Goal: Information Seeking & Learning: Learn about a topic

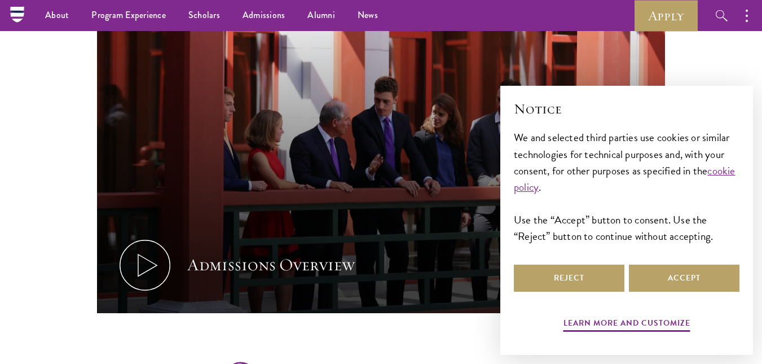
scroll to position [593, 0]
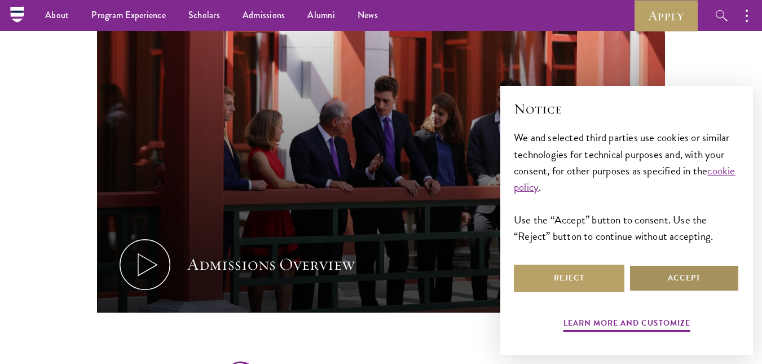
click at [677, 284] on button "Accept" at bounding box center [684, 277] width 110 height 27
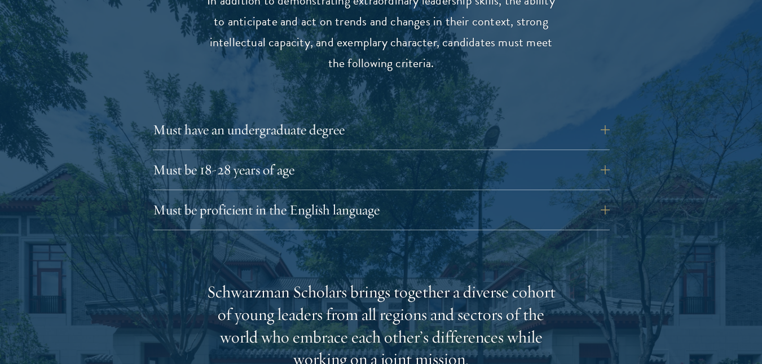
scroll to position [1537, 0]
click at [611, 116] on button "Must have an undergraduate degree" at bounding box center [389, 129] width 457 height 27
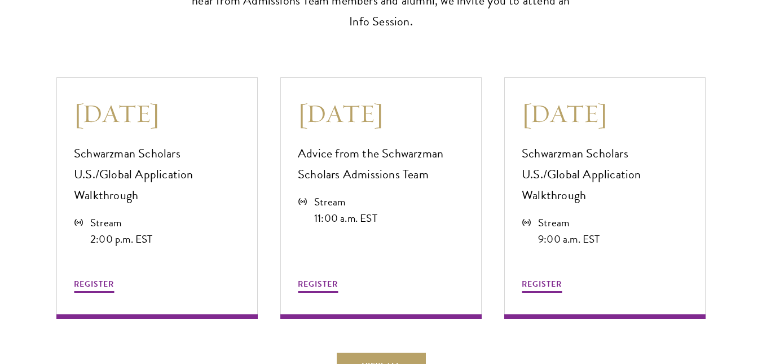
scroll to position [3205, 0]
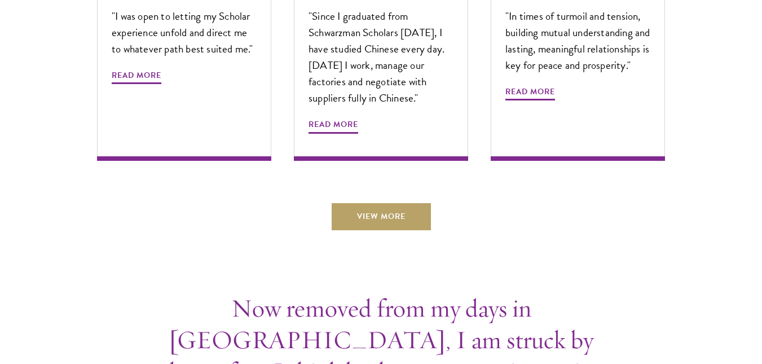
scroll to position [3972, 0]
click at [353, 202] on link "View More" at bounding box center [380, 215] width 99 height 27
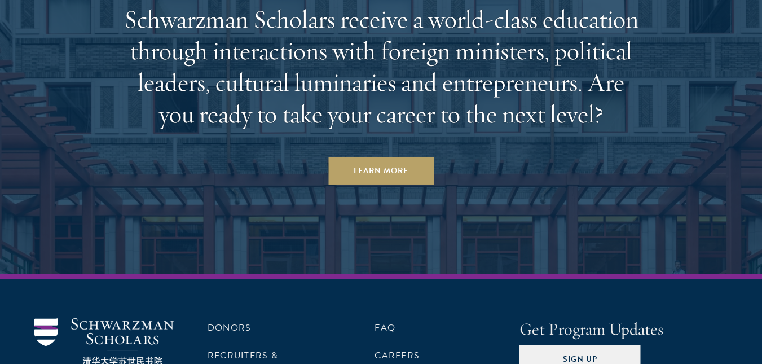
scroll to position [4873, 0]
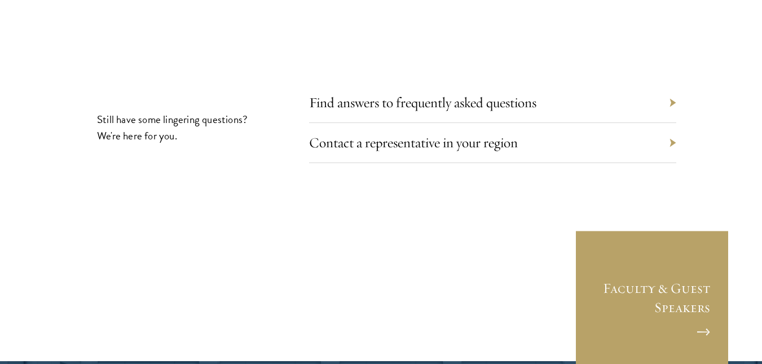
scroll to position [3660, 0]
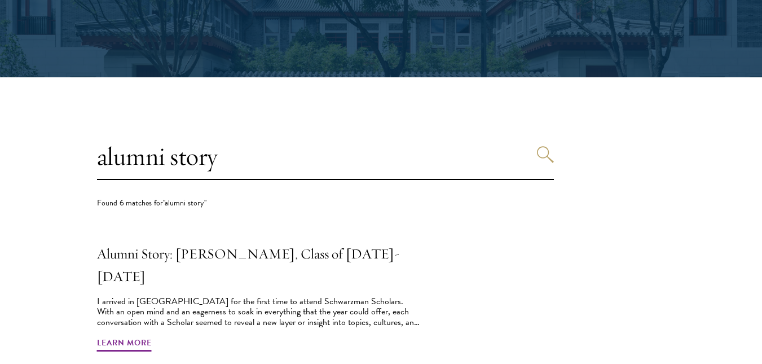
scroll to position [214, 0]
